Goal: Information Seeking & Learning: Learn about a topic

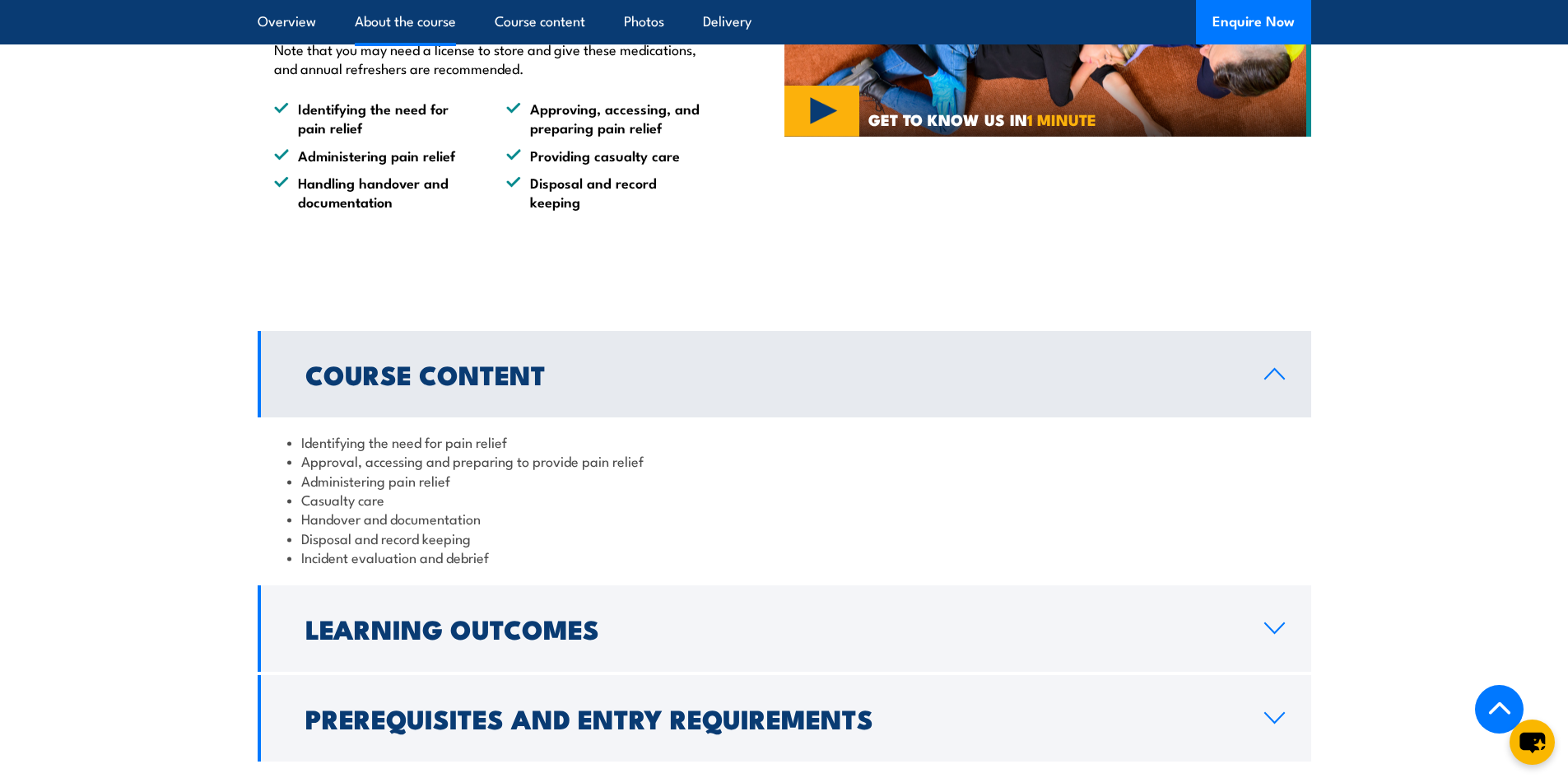
scroll to position [1235, 0]
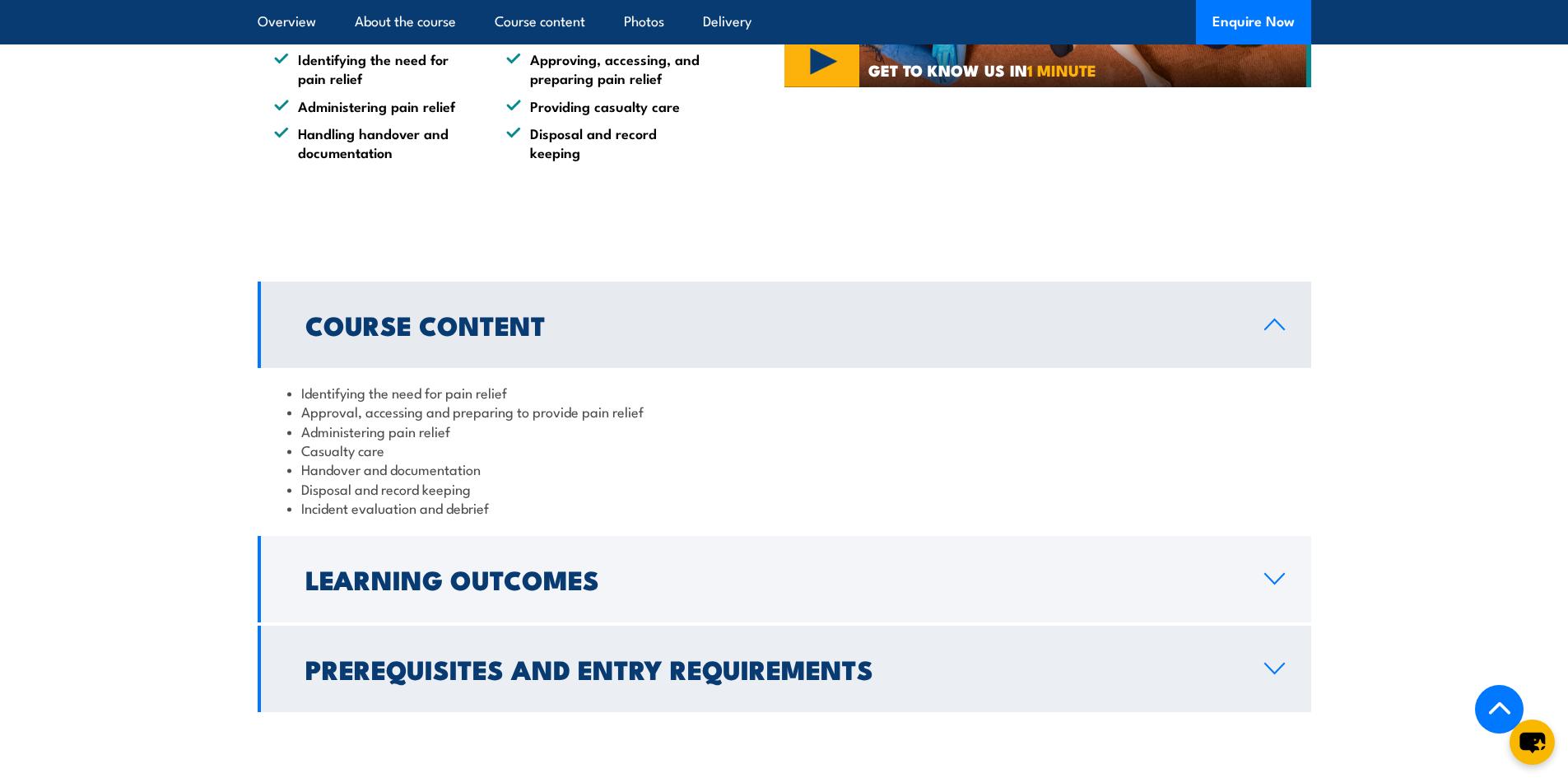
click at [907, 653] on link "Prerequisites and Entry Requirements" at bounding box center [784, 669] width 1054 height 86
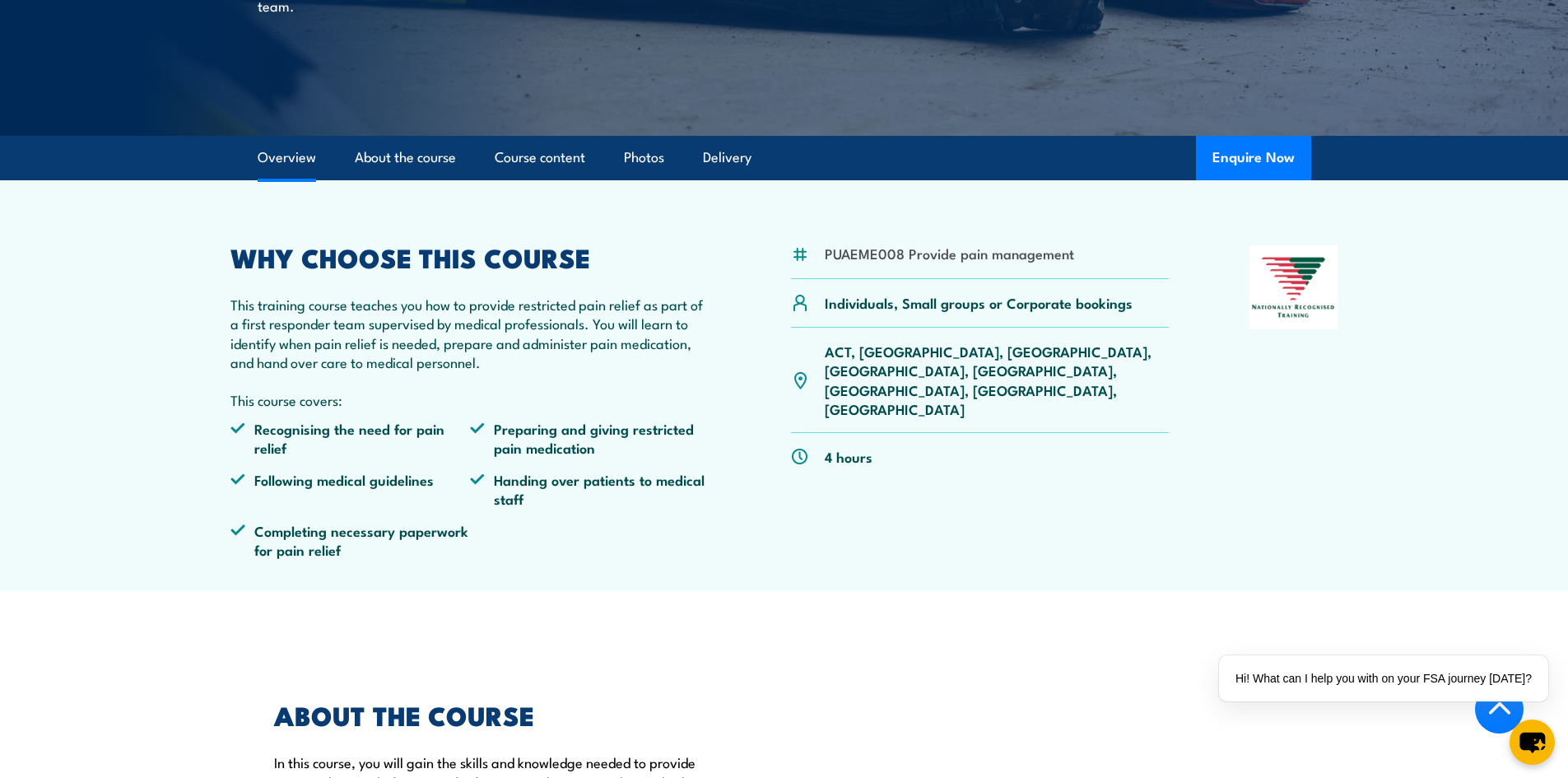
scroll to position [82, 0]
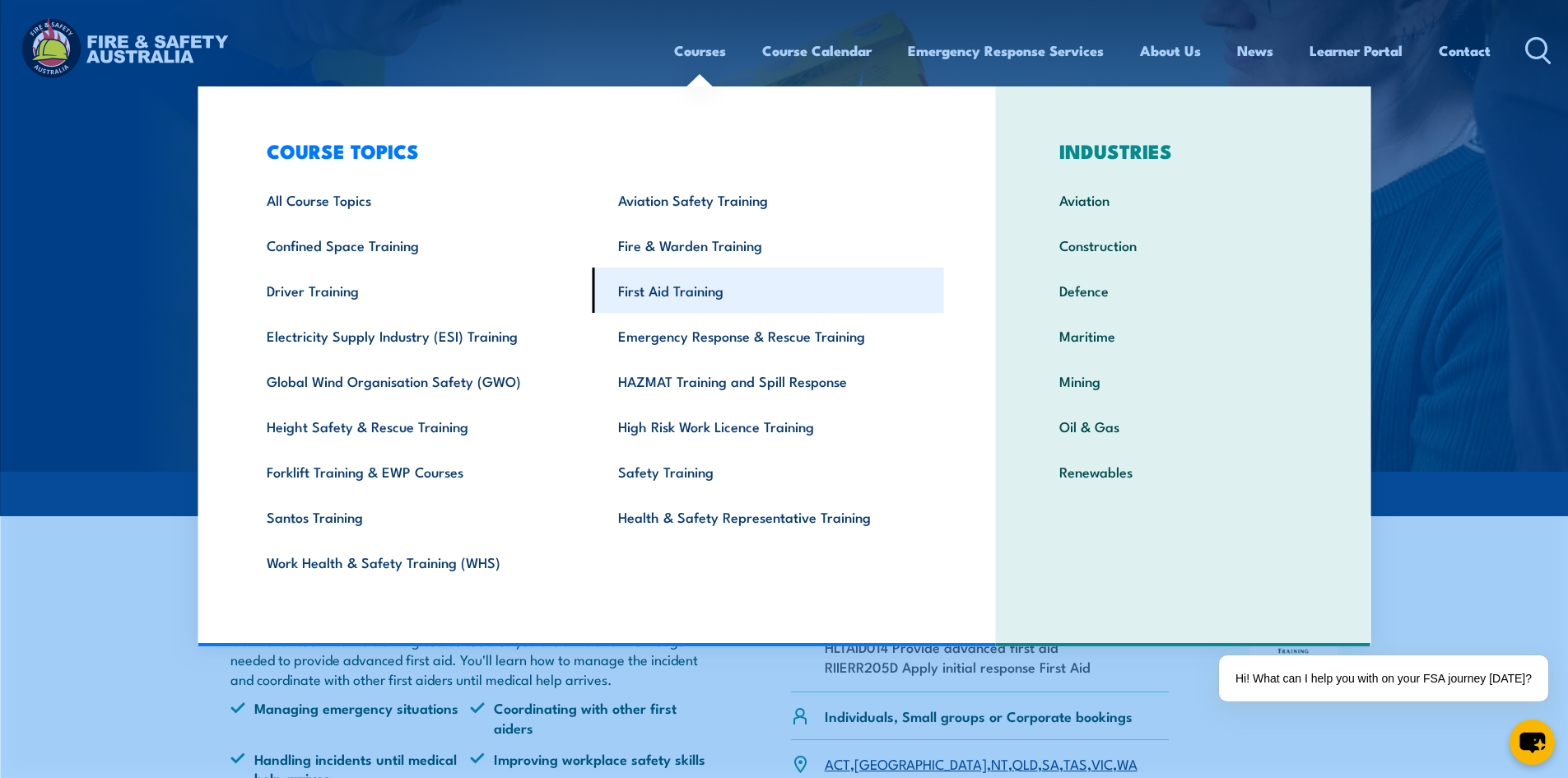
click at [655, 300] on link "First Aid Training" at bounding box center [768, 290] width 352 height 46
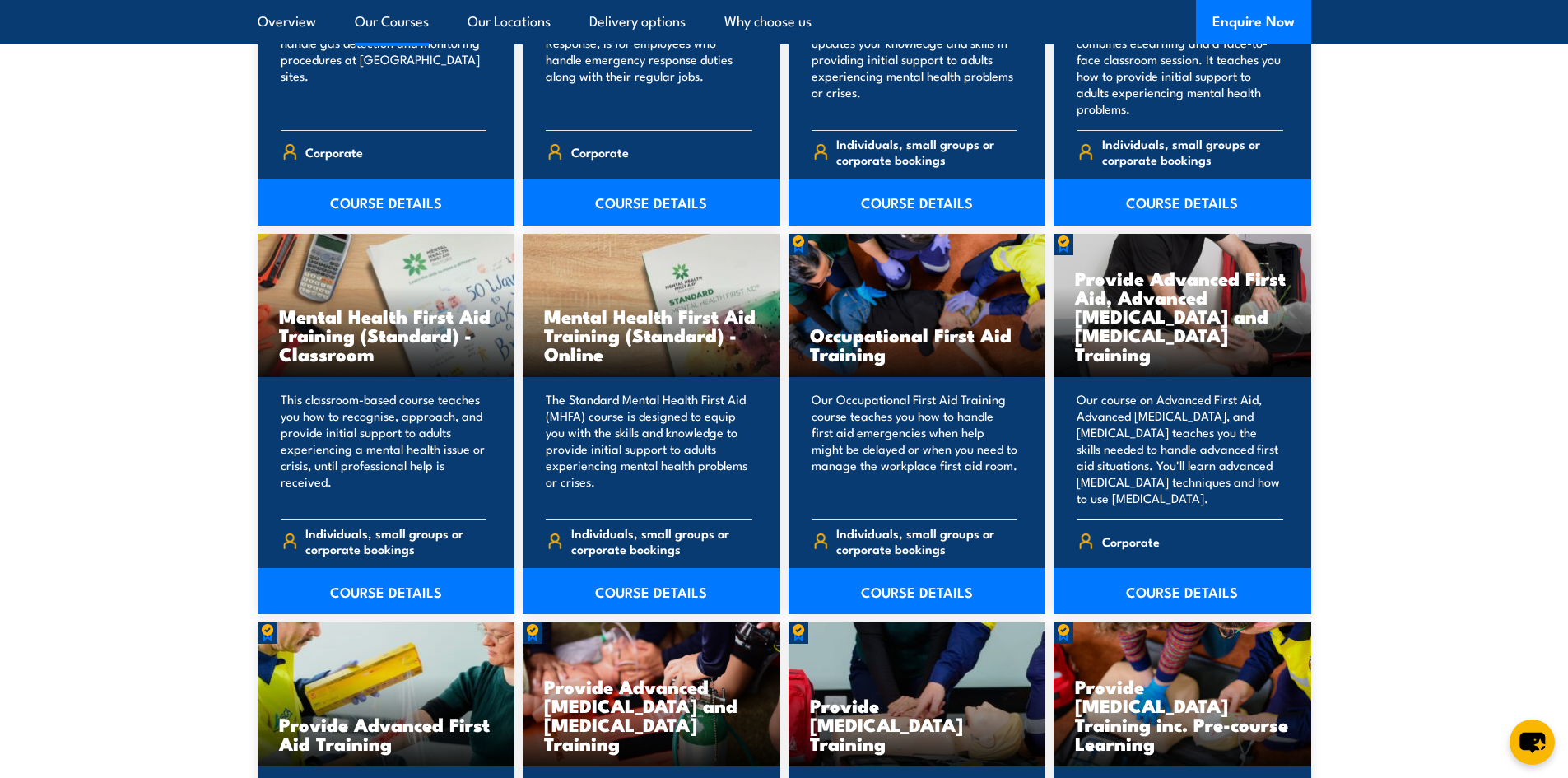
scroll to position [1596, 0]
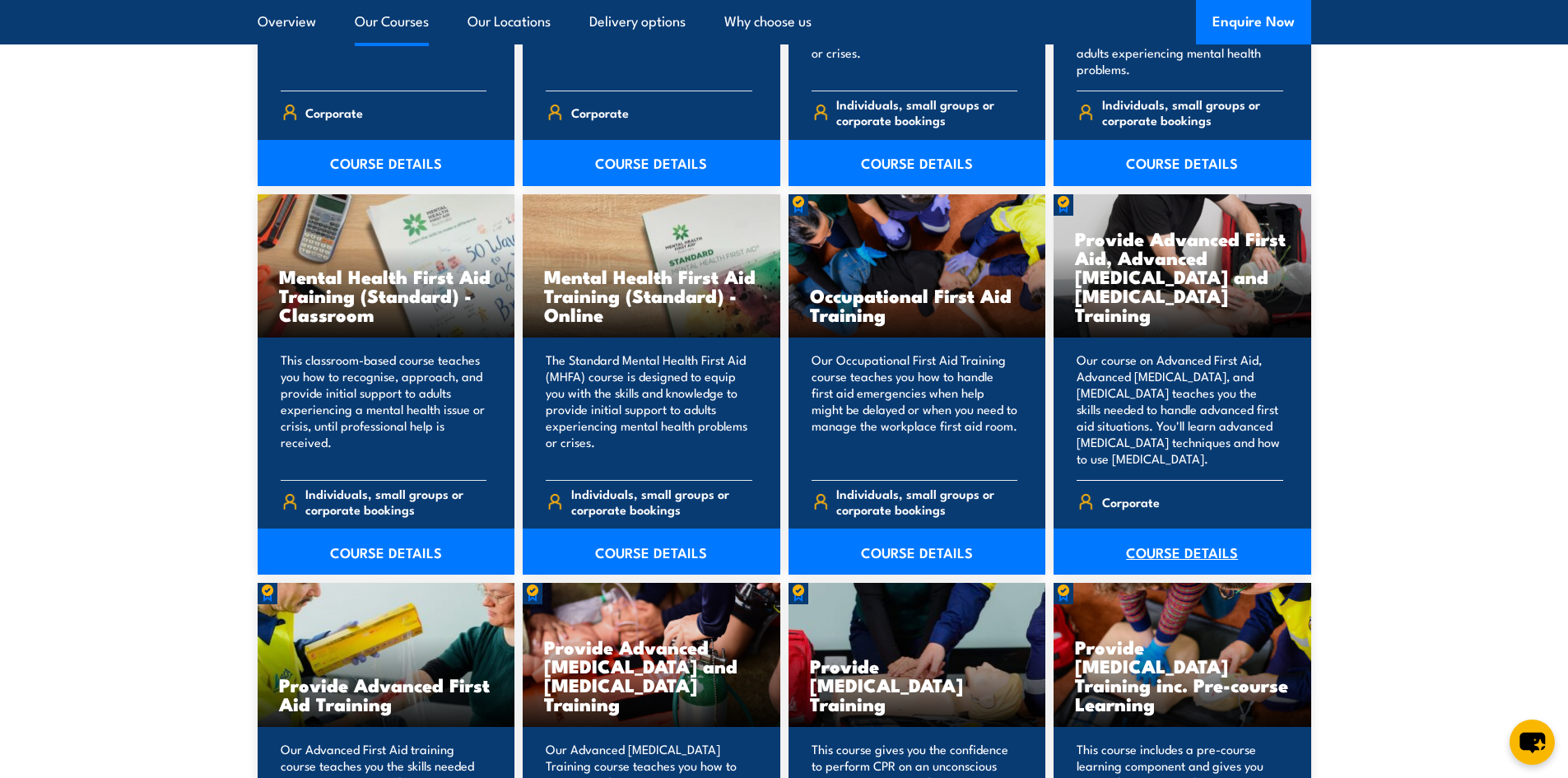
click at [1166, 553] on link "COURSE DETAILS" at bounding box center [1183, 552] width 258 height 47
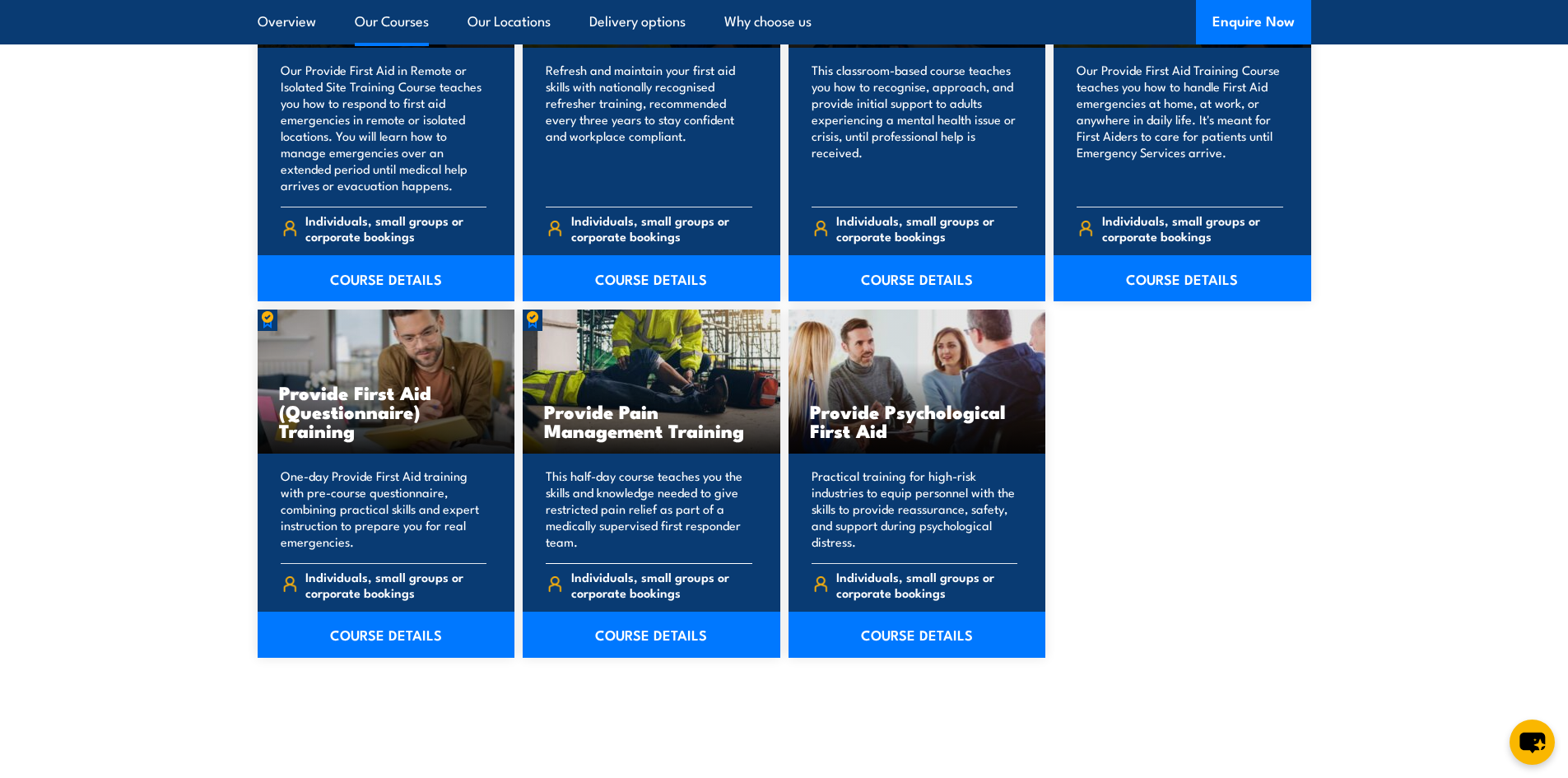
scroll to position [2665, 0]
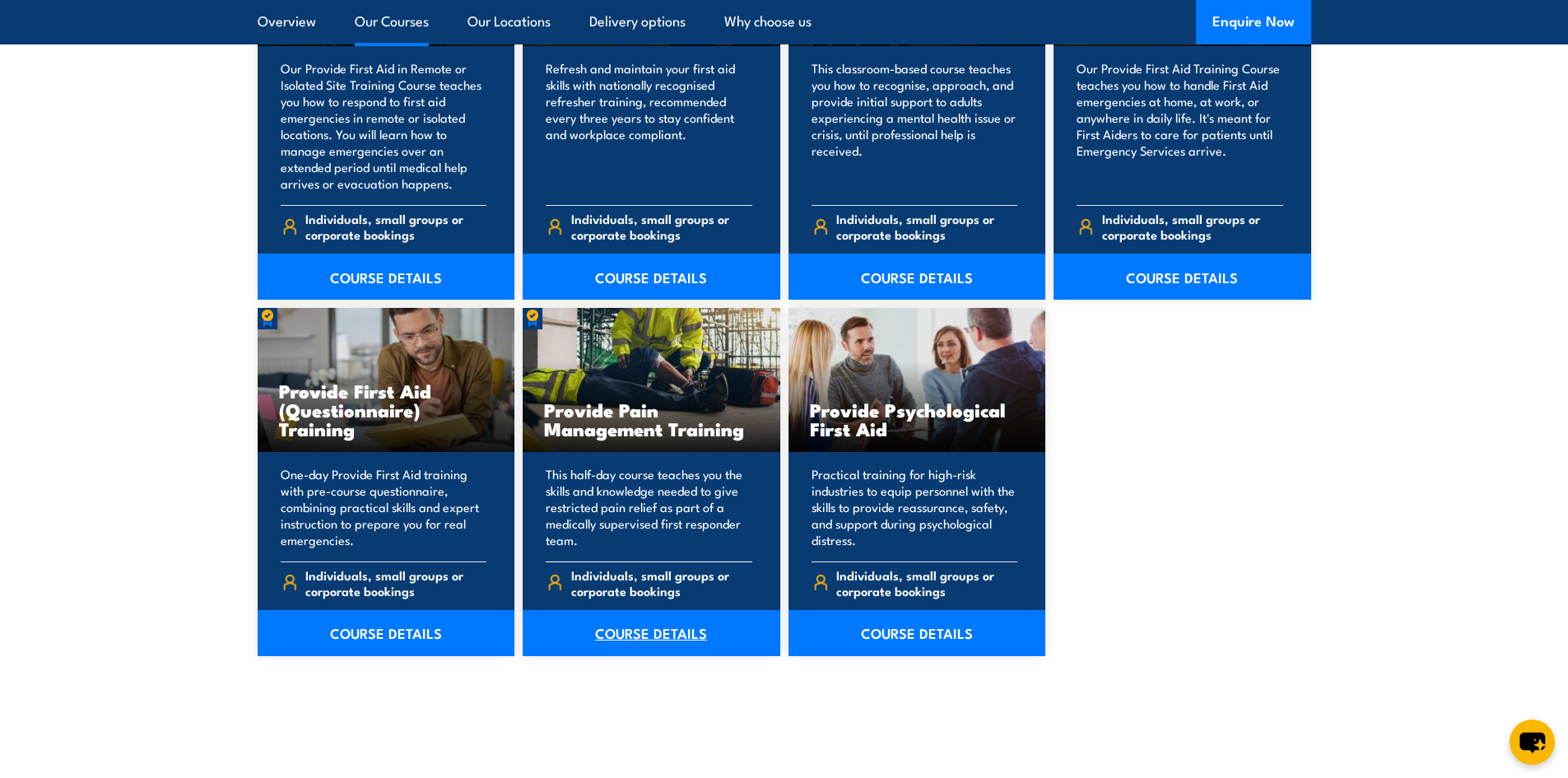
click at [667, 627] on link "COURSE DETAILS" at bounding box center [652, 634] width 258 height 47
